Goal: Transaction & Acquisition: Purchase product/service

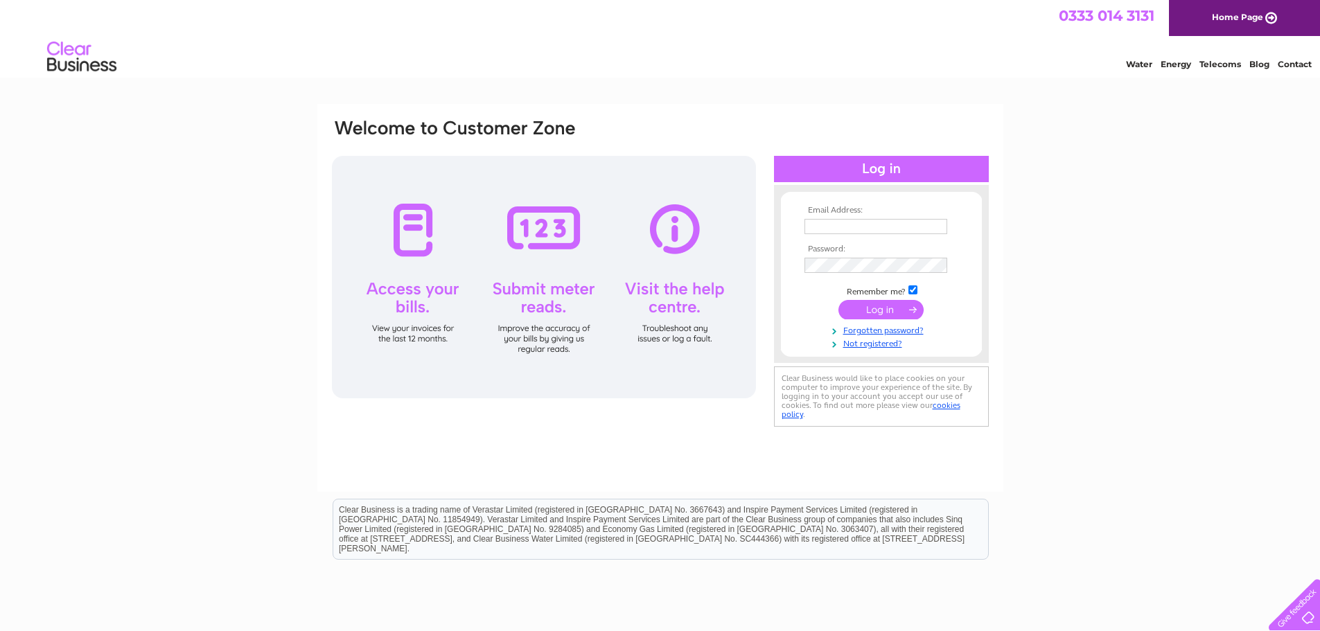
type input "info@constructivechoice.co.uk"
click at [885, 314] on input "submit" at bounding box center [881, 309] width 85 height 19
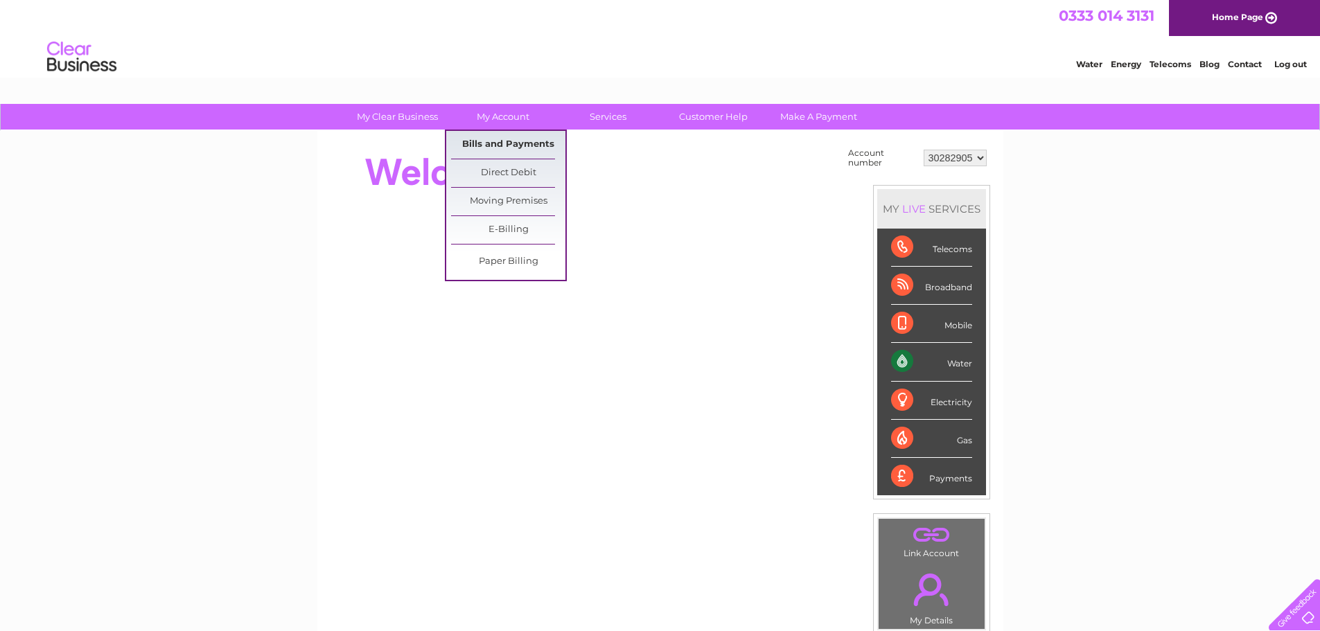
click at [500, 137] on link "Bills and Payments" at bounding box center [508, 145] width 114 height 28
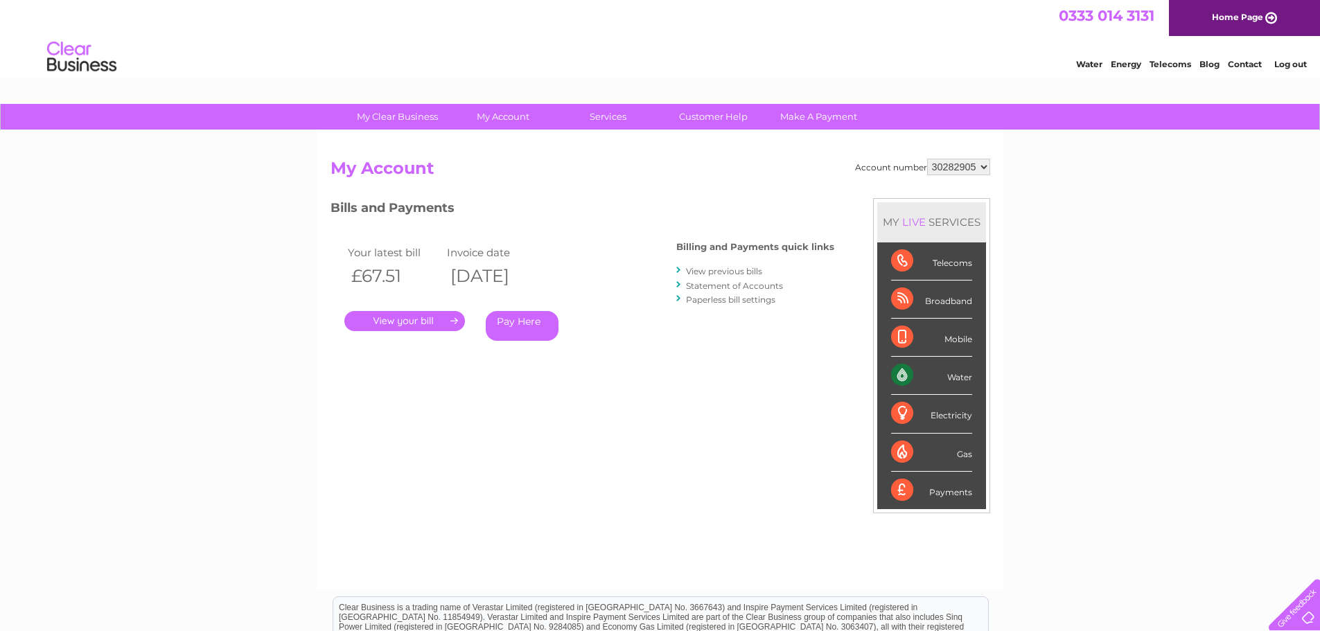
click at [432, 317] on link "." at bounding box center [404, 321] width 121 height 20
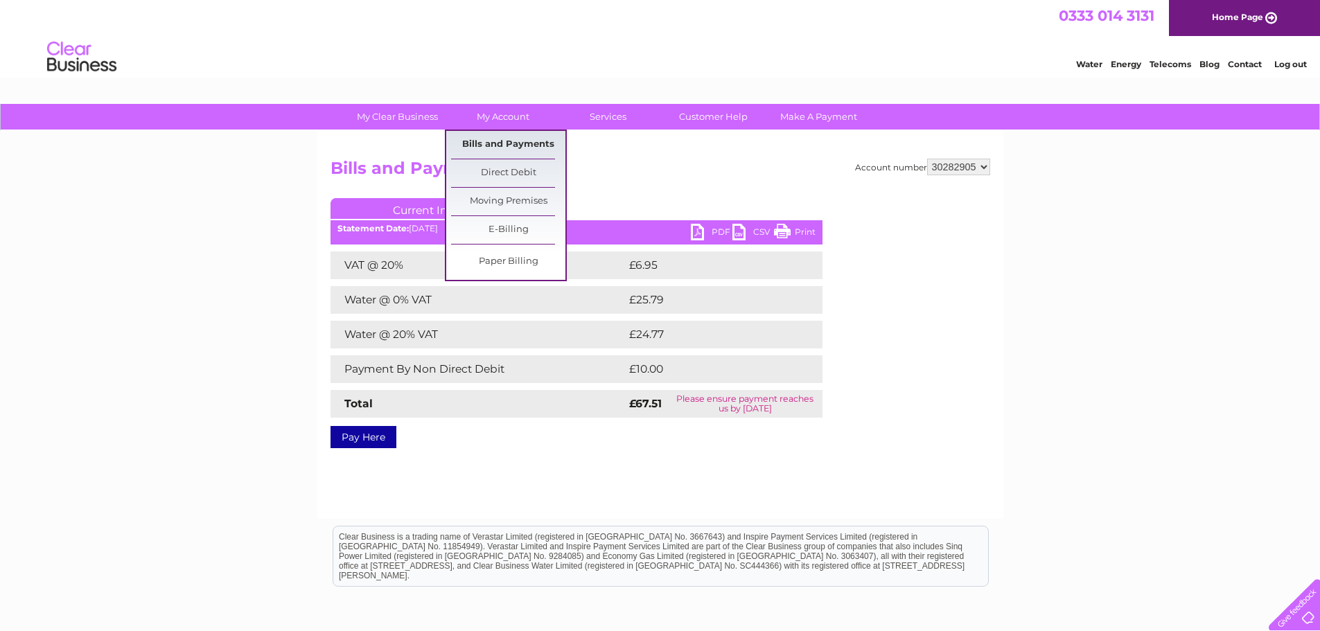
click at [500, 141] on link "Bills and Payments" at bounding box center [508, 145] width 114 height 28
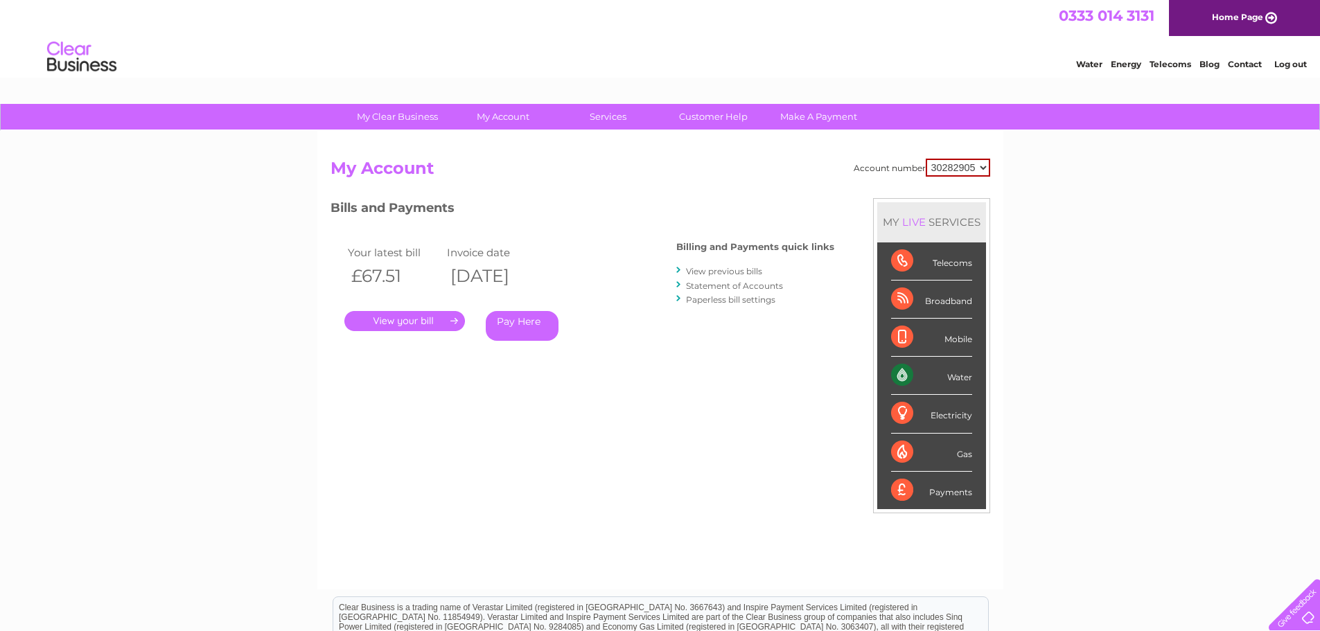
click at [706, 267] on link "View previous bills" at bounding box center [724, 271] width 76 height 10
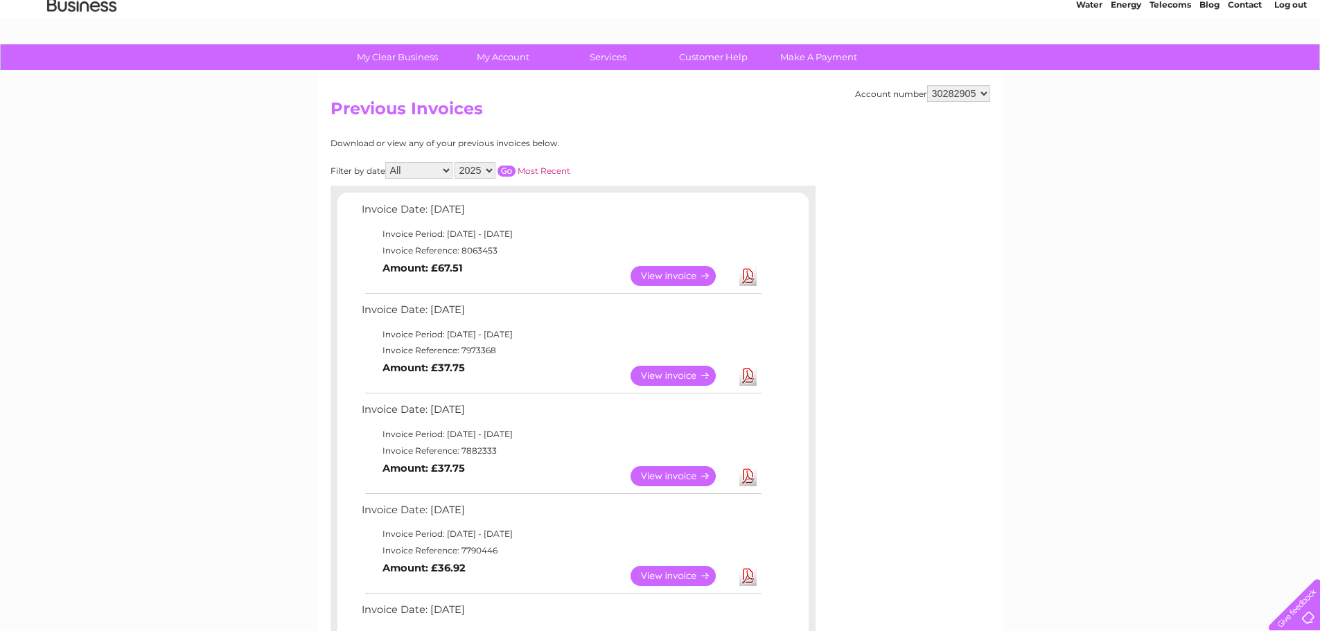
scroll to position [69, 0]
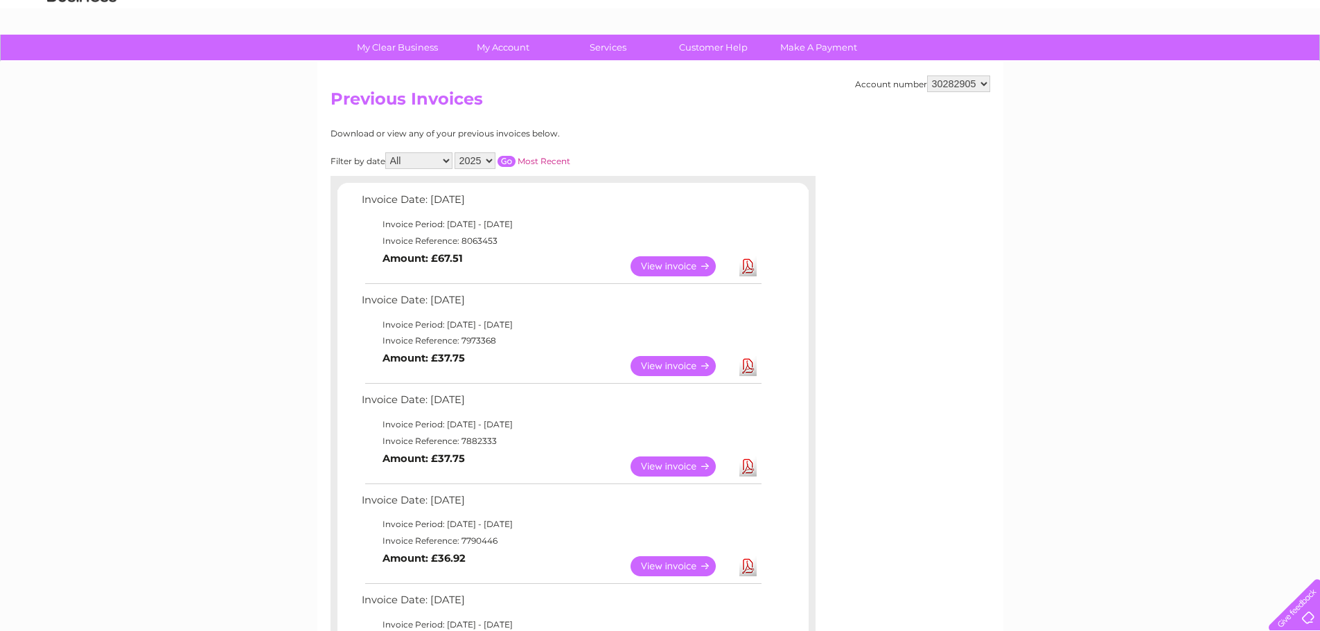
click at [663, 360] on link "View" at bounding box center [682, 366] width 102 height 20
click at [674, 267] on link "View" at bounding box center [682, 266] width 102 height 20
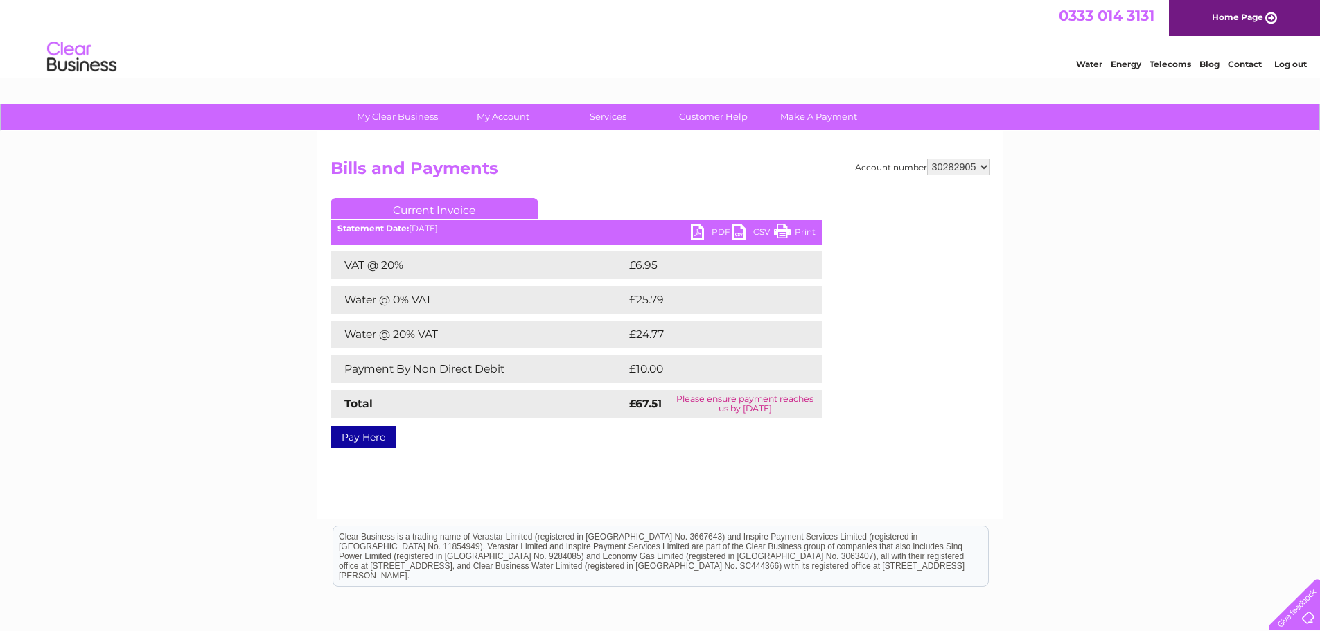
click at [385, 442] on link "Pay Here" at bounding box center [364, 437] width 66 height 22
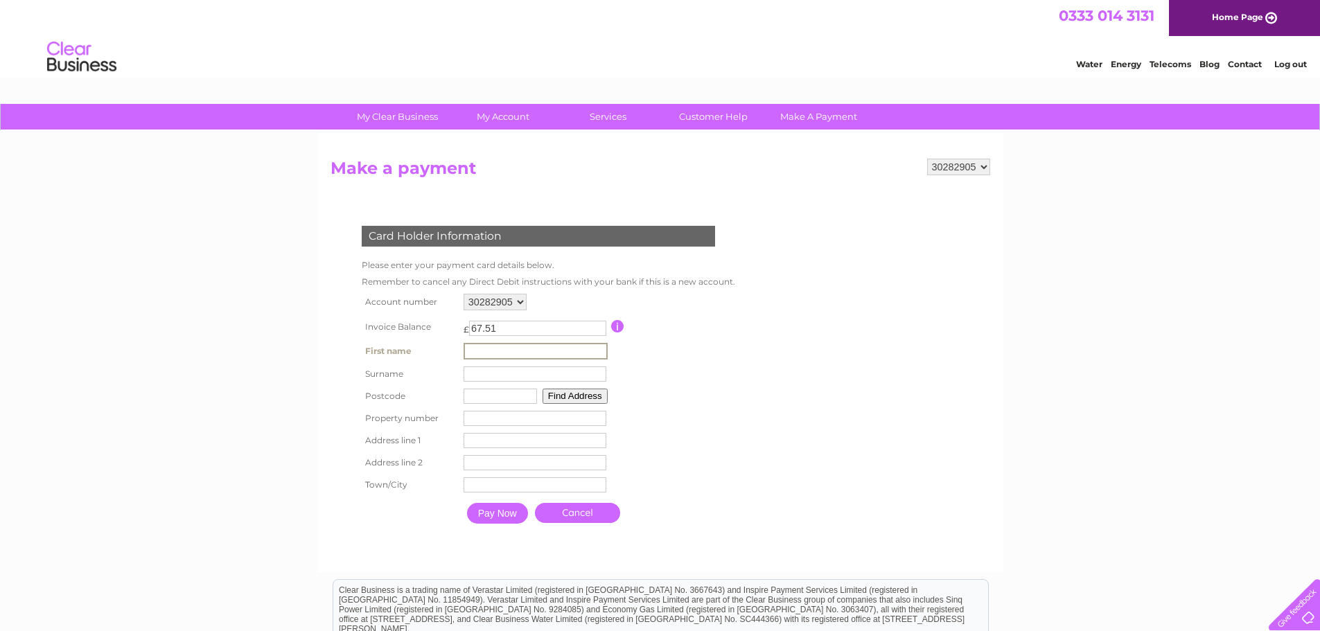
click at [486, 353] on input "text" at bounding box center [536, 351] width 144 height 17
type input "[PERSON_NAME]"
type input "Safoncik"
click at [475, 395] on input "text" at bounding box center [498, 394] width 73 height 15
type input "NG98JD"
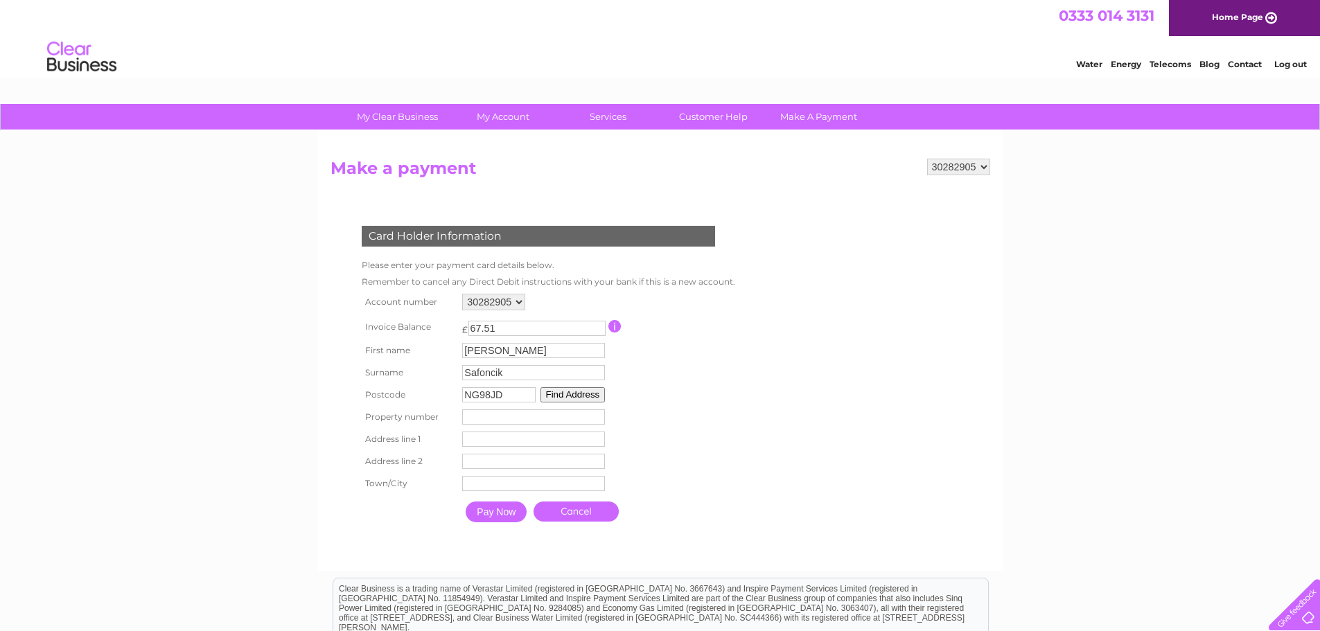
click at [576, 393] on button "Find Address" at bounding box center [573, 394] width 65 height 15
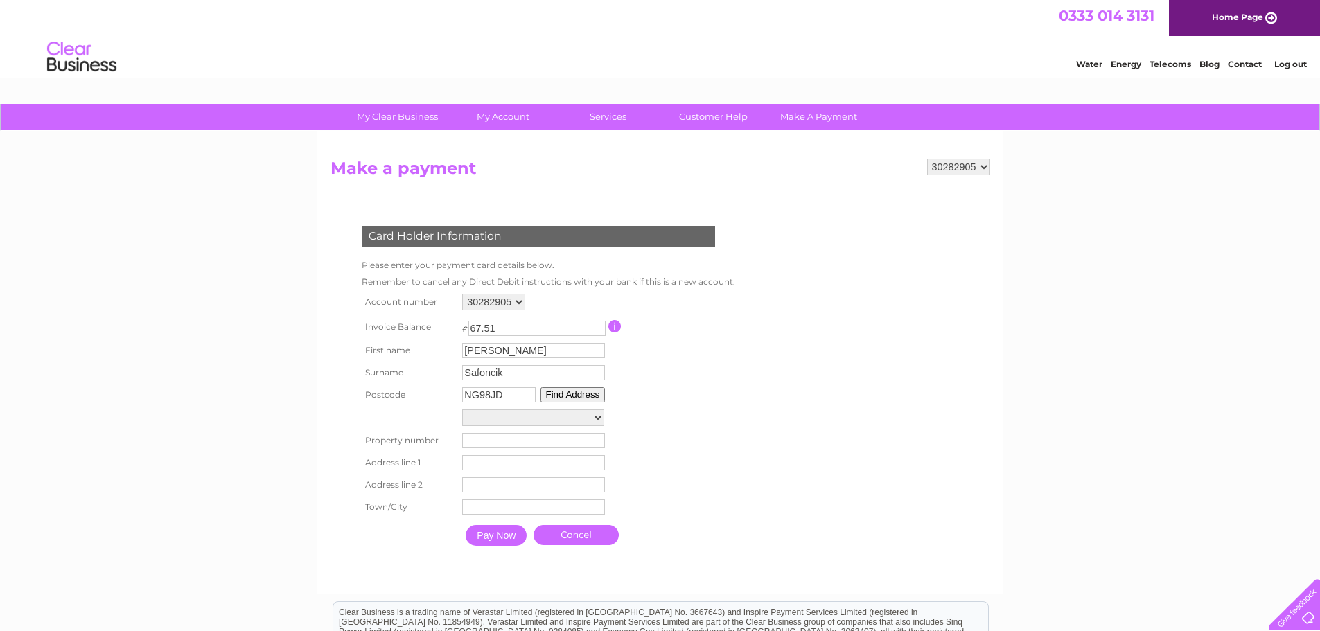
click at [568, 420] on select "[GEOGRAPHIC_DATA] Adjacent [GEOGRAPHIC_DATA][STREET_ADDRESS]" at bounding box center [533, 418] width 142 height 17
select select "[STREET_ADDRESS]"
click at [462, 410] on select "[GEOGRAPHIC_DATA] Adjacent [GEOGRAPHIC_DATA][STREET_ADDRESS]" at bounding box center [533, 419] width 142 height 18
type input "[GEOGRAPHIC_DATA]"
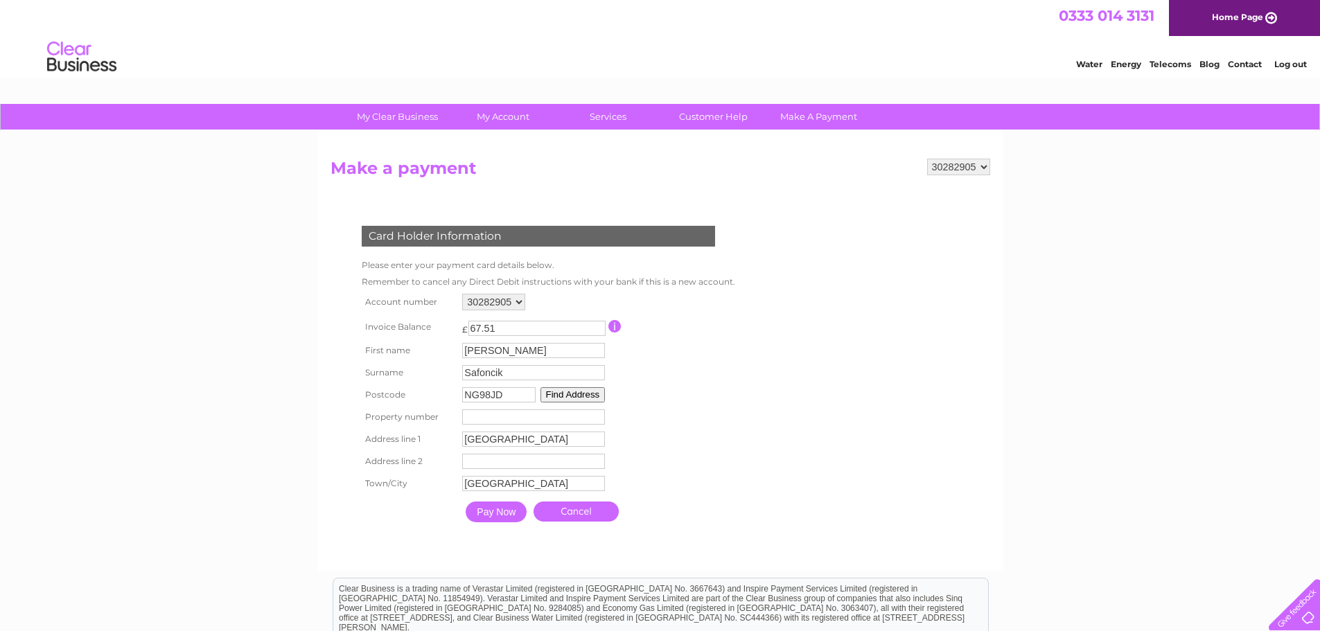
click at [471, 420] on input "number" at bounding box center [533, 417] width 143 height 15
type input "271"
click at [297, 453] on div "My Clear Business Login Details My Details My Preferences Link Account My Accou…" at bounding box center [660, 456] width 1320 height 704
click at [497, 509] on input "Pay Now" at bounding box center [496, 512] width 61 height 21
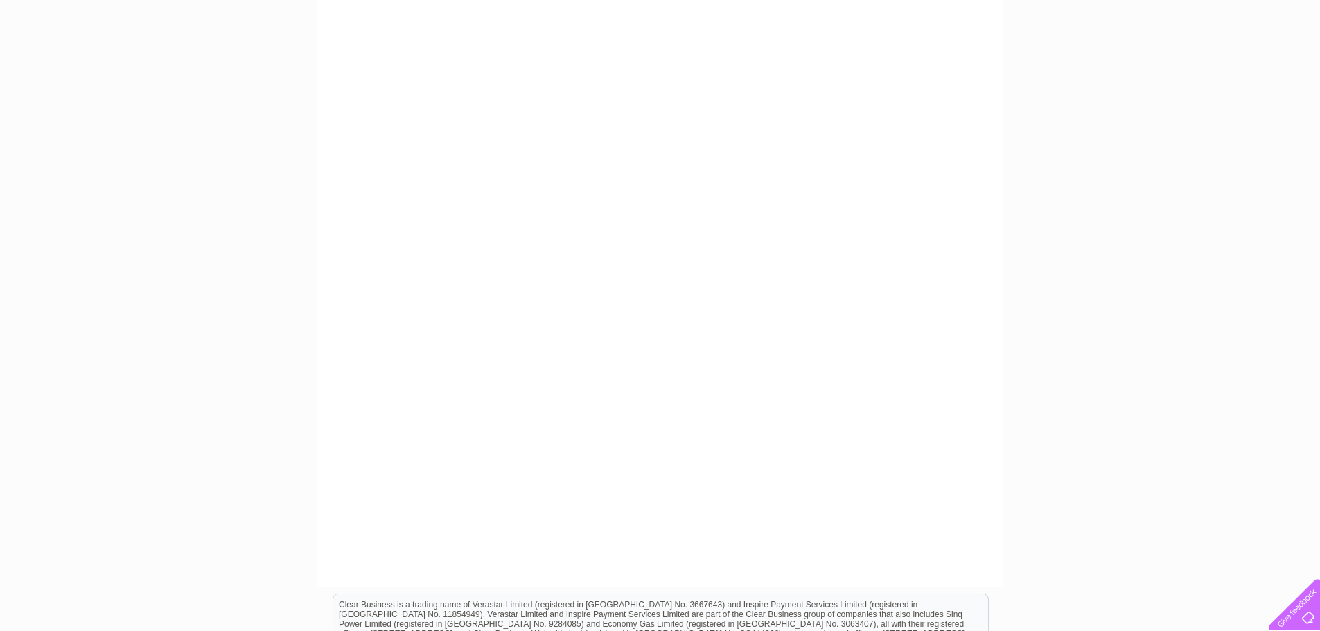
scroll to position [246, 0]
